Goal: Task Accomplishment & Management: Manage account settings

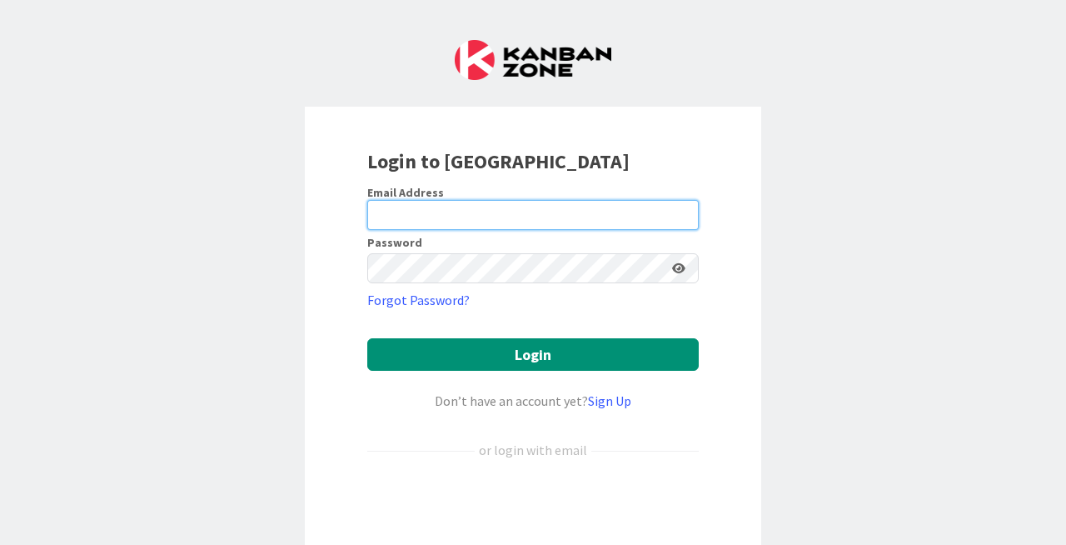
click at [441, 218] on input "email" at bounding box center [532, 215] width 331 height 30
paste input "[EMAIL_ADDRESS][DOMAIN_NAME]"
type input "[EMAIL_ADDRESS][DOMAIN_NAME]"
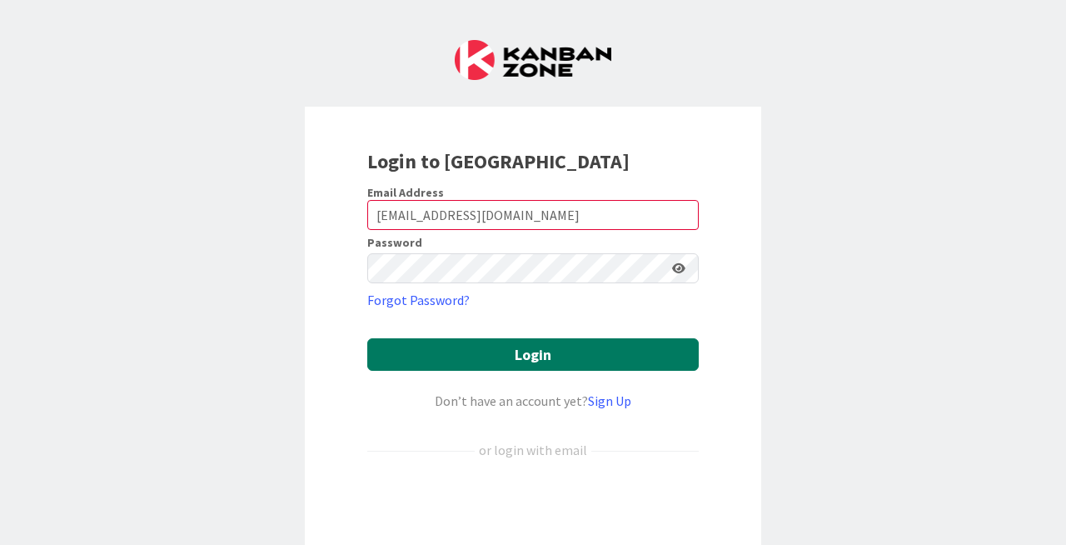
click at [506, 348] on button "Login" at bounding box center [532, 354] width 331 height 32
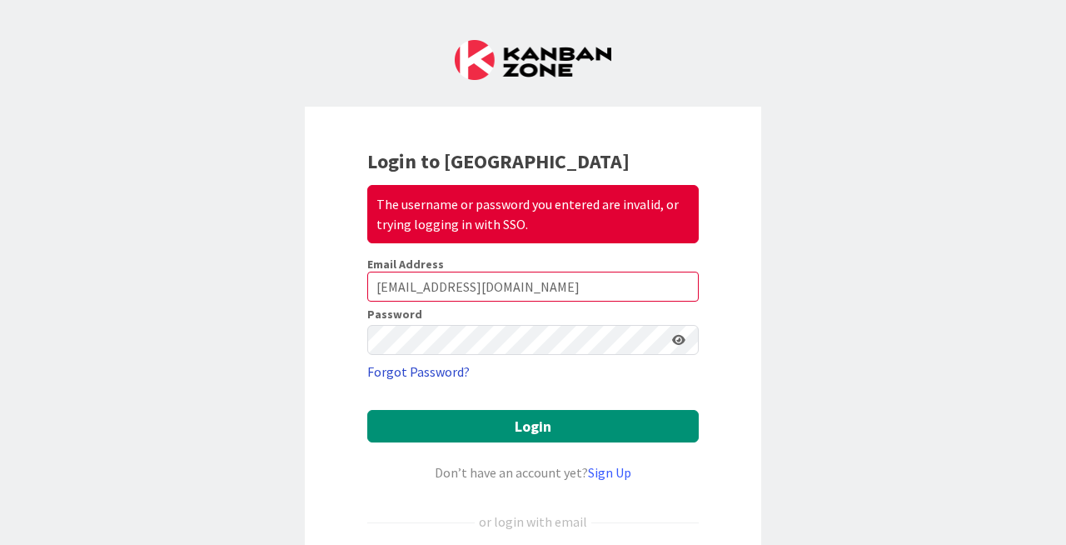
click at [426, 375] on link "Forgot Password?" at bounding box center [418, 371] width 102 height 20
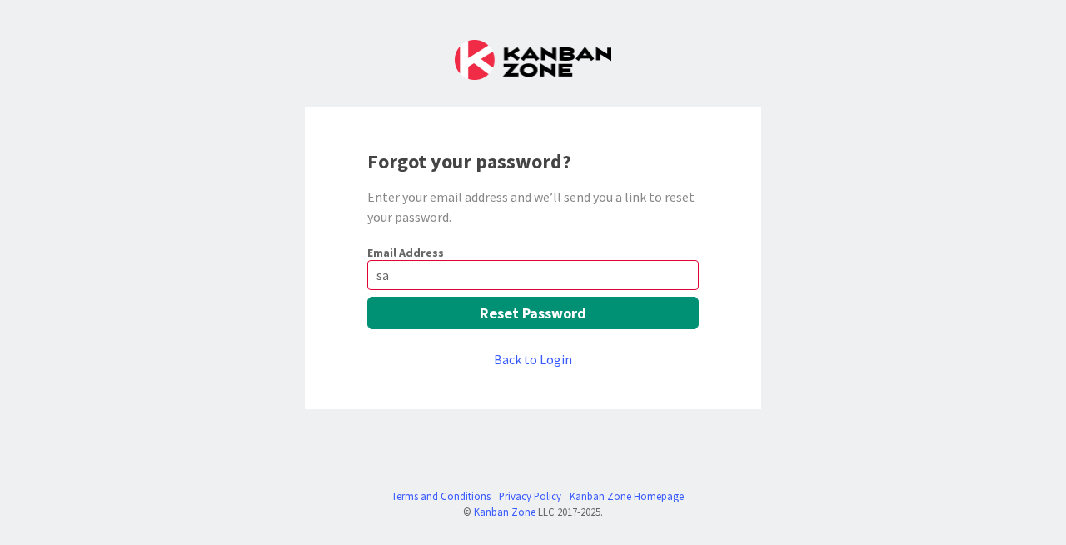
type input "linkwhispher"
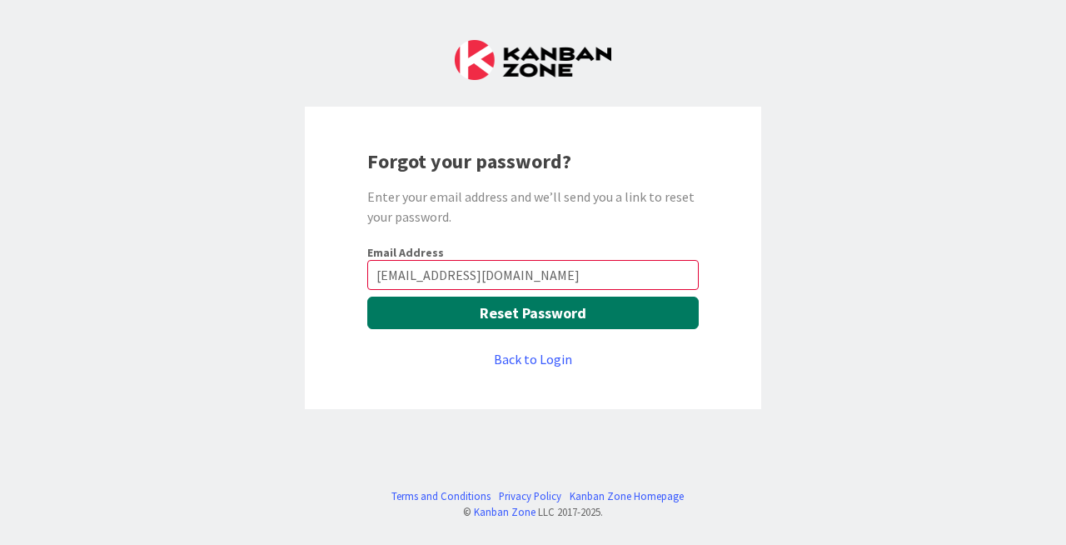
click at [514, 309] on button "Reset Password" at bounding box center [532, 312] width 331 height 32
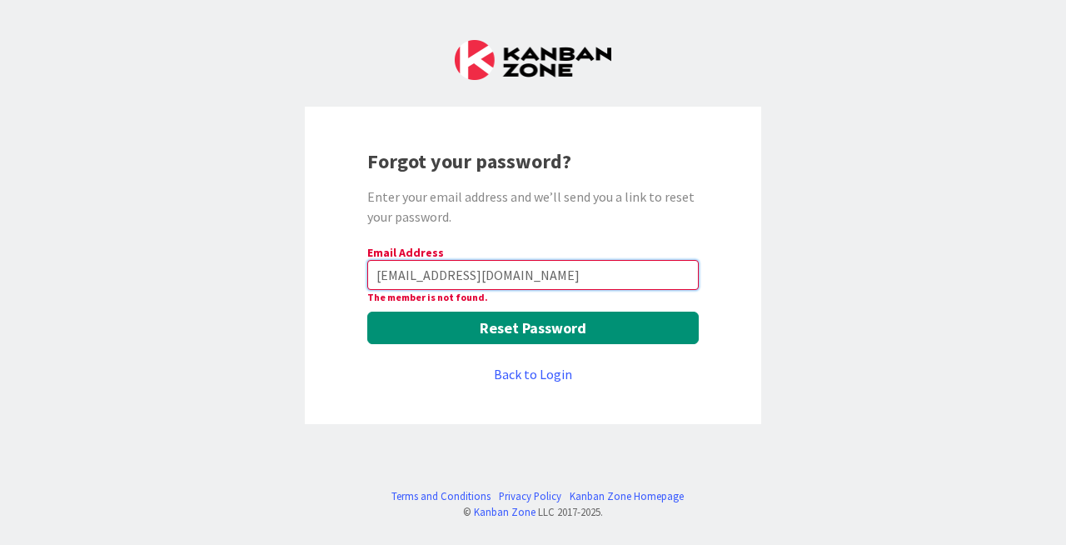
click at [449, 275] on input "[EMAIL_ADDRESS][DOMAIN_NAME]" at bounding box center [532, 275] width 331 height 30
paste input "h"
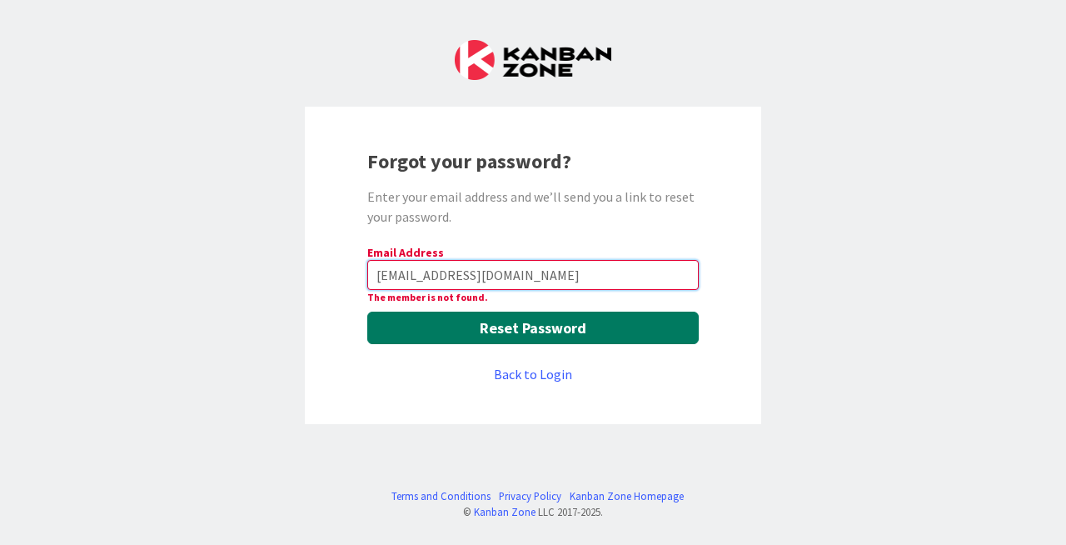
type input "[EMAIL_ADDRESS][DOMAIN_NAME]"
click at [516, 330] on button "Reset Password" at bounding box center [532, 327] width 331 height 32
